Goal: Transaction & Acquisition: Obtain resource

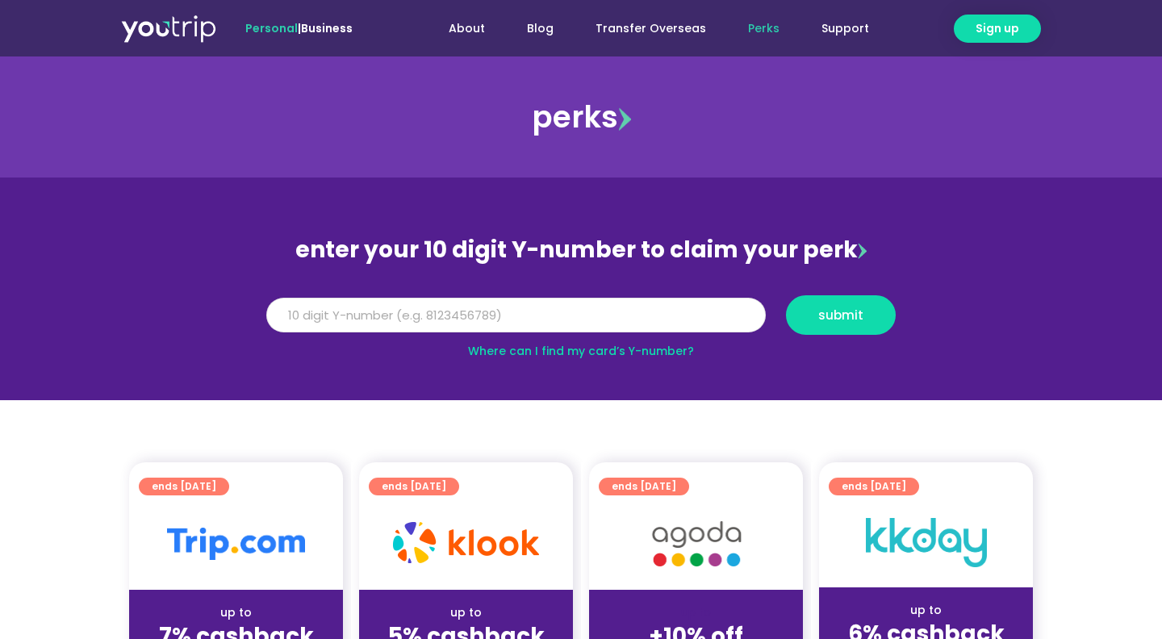
click at [592, 319] on input "Y Number" at bounding box center [516, 316] width 500 height 36
click at [515, 324] on input "8164976701" at bounding box center [516, 316] width 500 height 36
type input "8164976701"
click at [826, 312] on span "submit" at bounding box center [840, 315] width 45 height 12
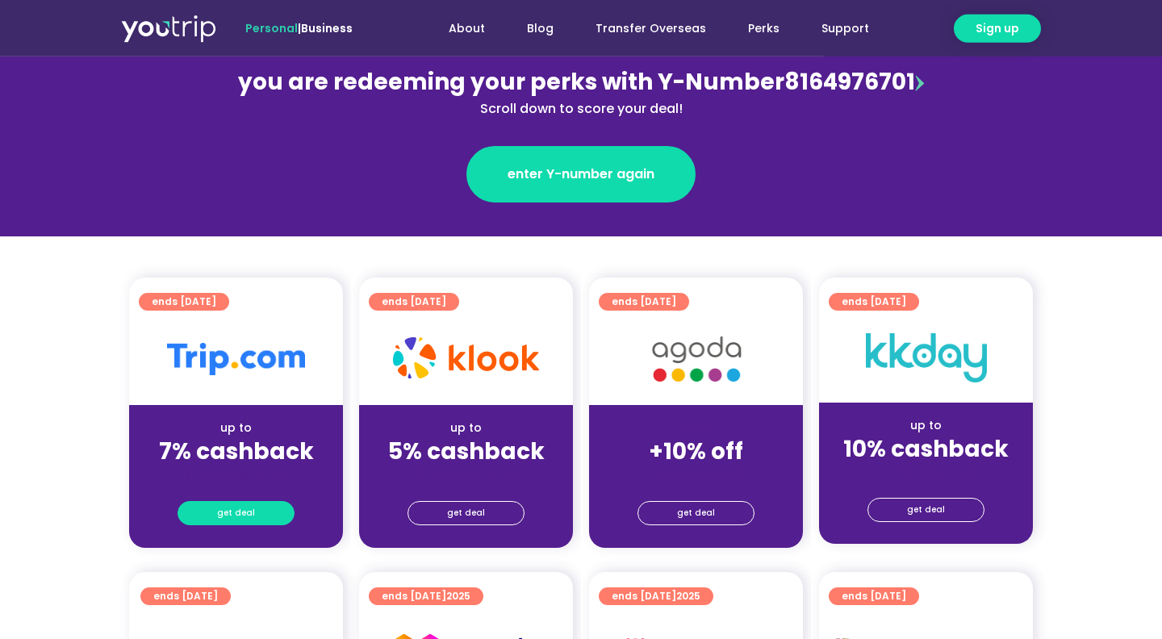
scroll to position [205, 0]
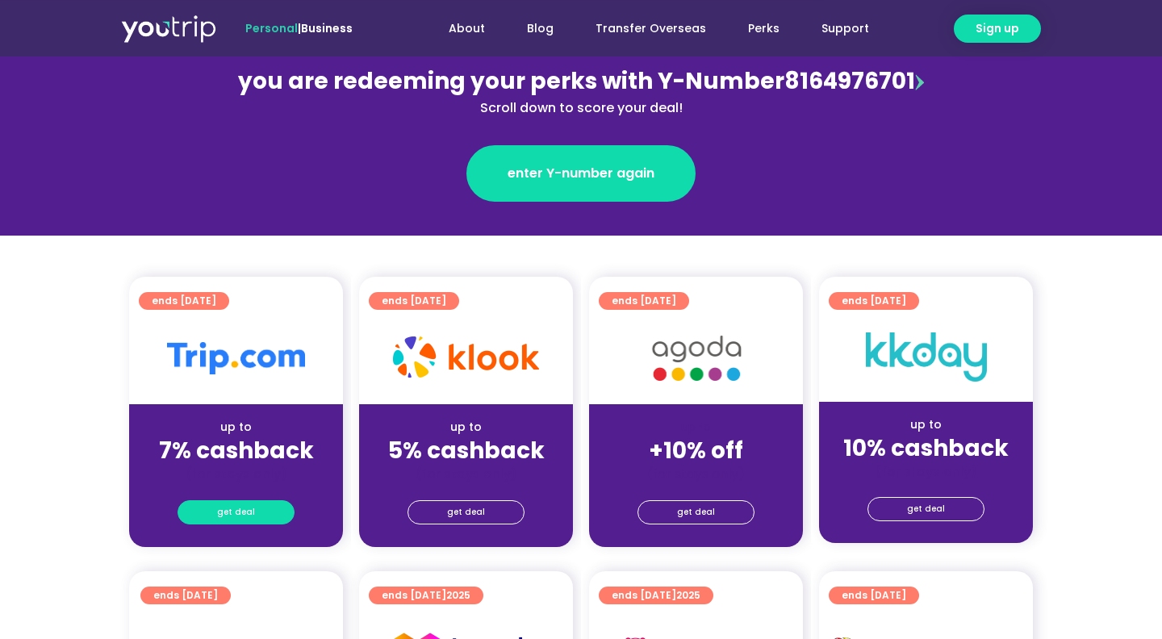
click at [247, 513] on span "get deal" at bounding box center [236, 512] width 38 height 23
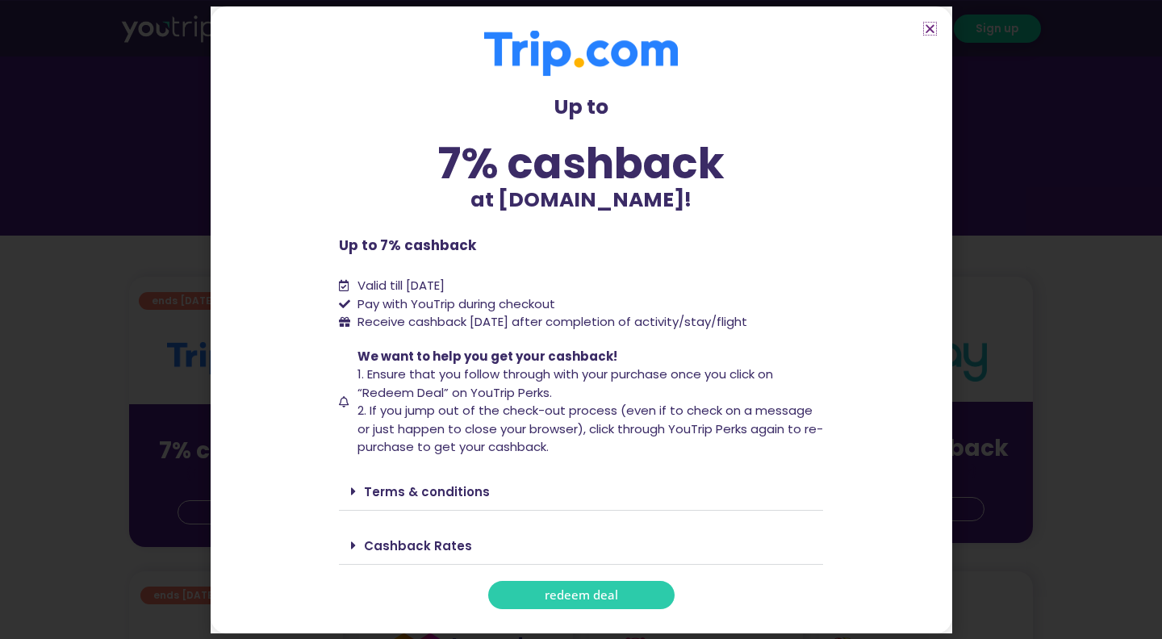
scroll to position [277, 0]
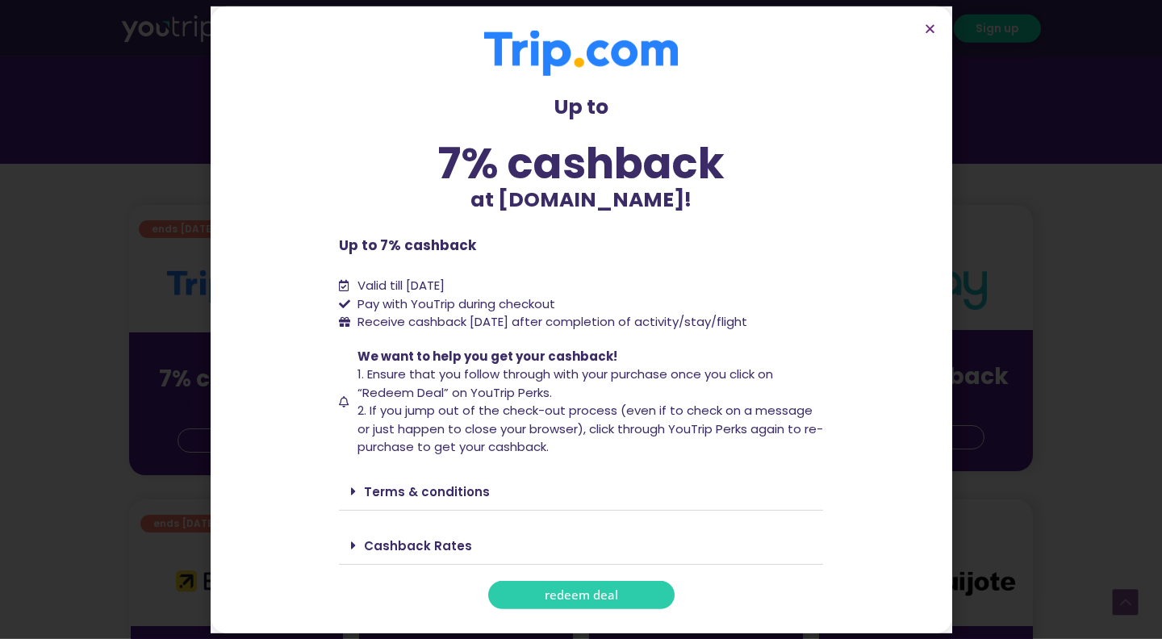
click at [567, 595] on span "redeem deal" at bounding box center [581, 595] width 73 height 12
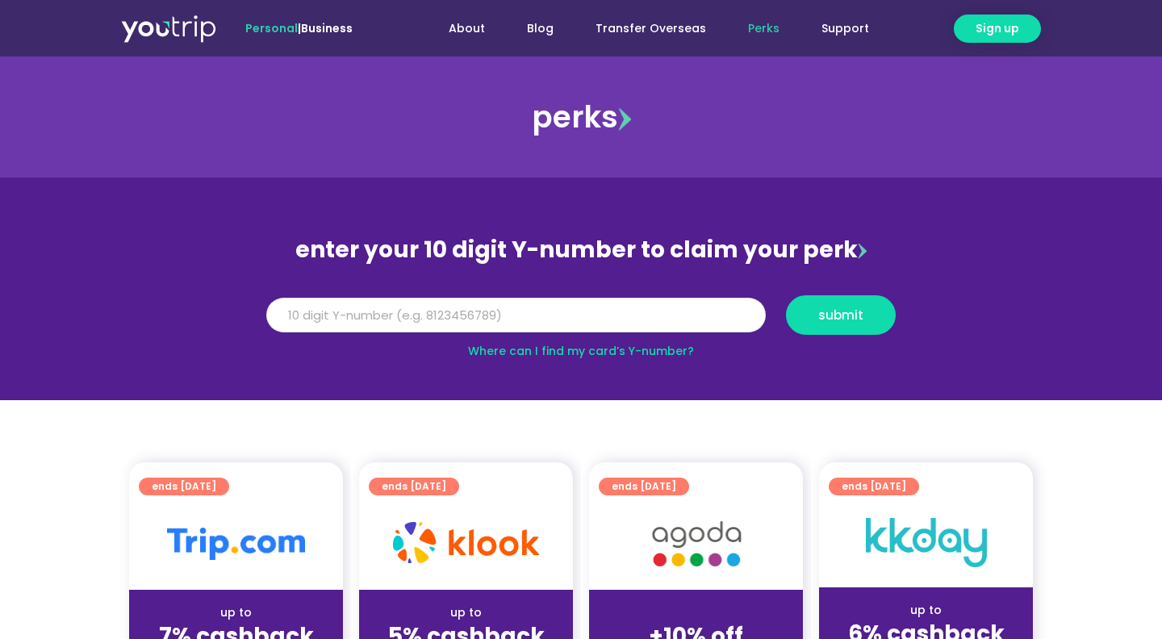
click at [521, 324] on input "Y Number" at bounding box center [516, 316] width 500 height 36
paste input "8164976701"
type input "8164976701"
click at [832, 316] on span "submit" at bounding box center [840, 315] width 45 height 12
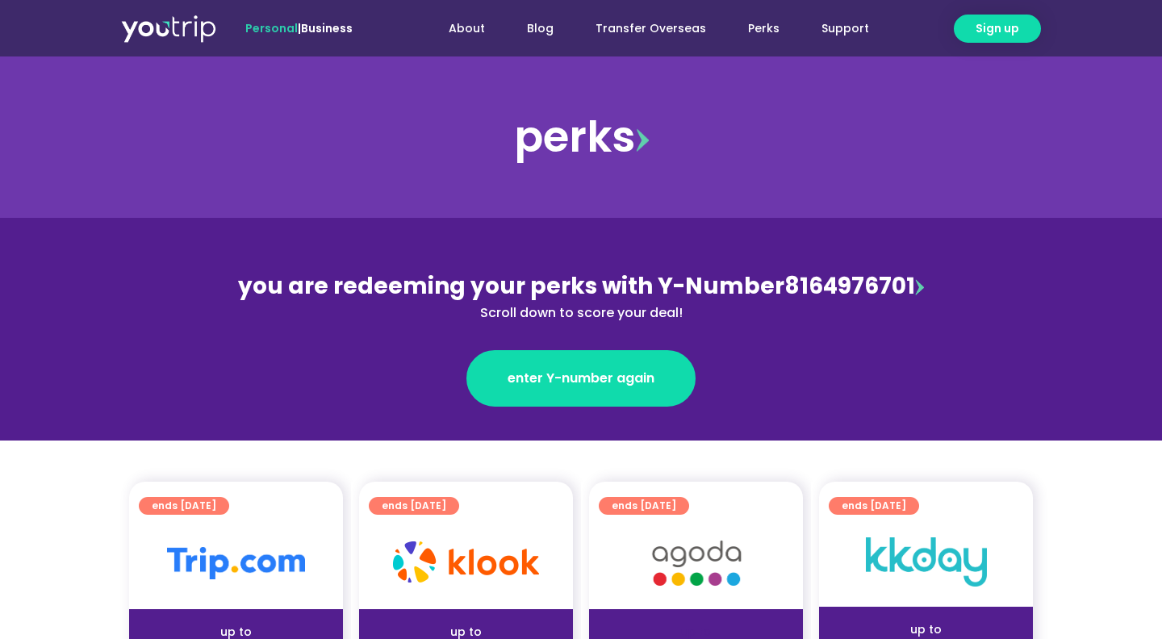
scroll to position [121, 0]
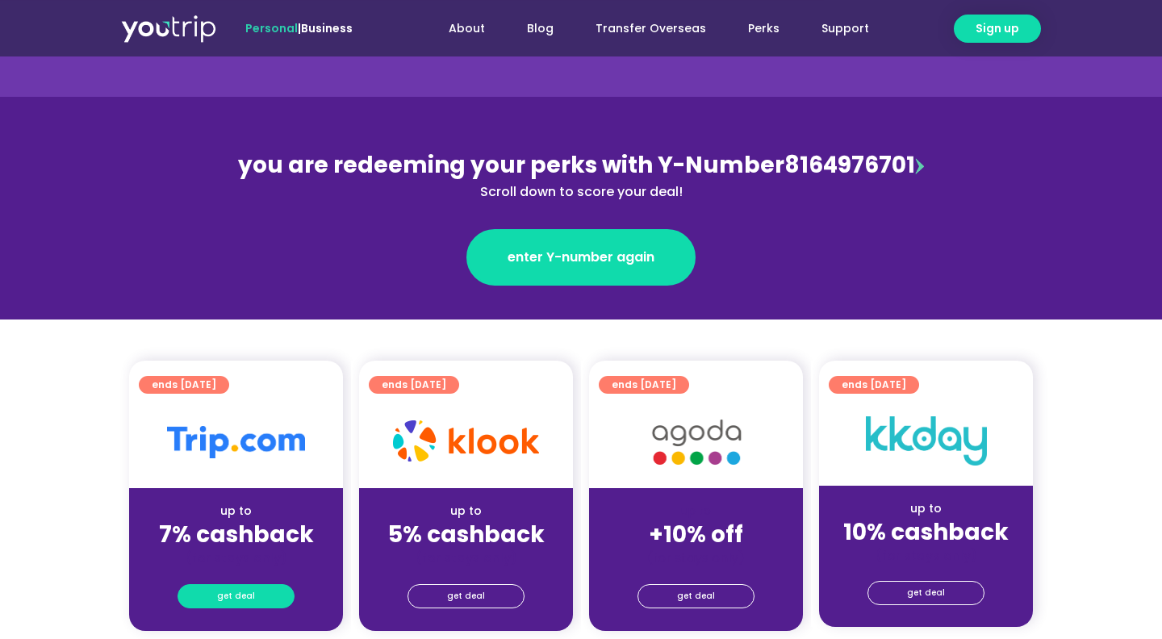
click at [216, 592] on link "get deal" at bounding box center [236, 596] width 117 height 24
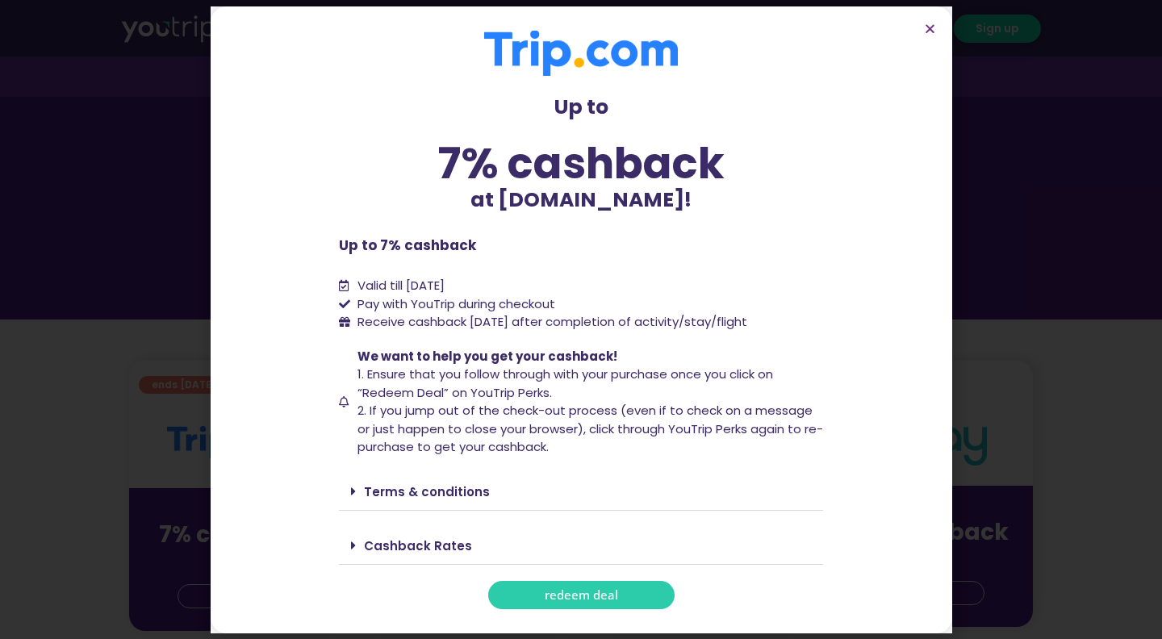
click at [556, 592] on span "redeem deal" at bounding box center [581, 595] width 73 height 12
